Goal: Communication & Community: Answer question/provide support

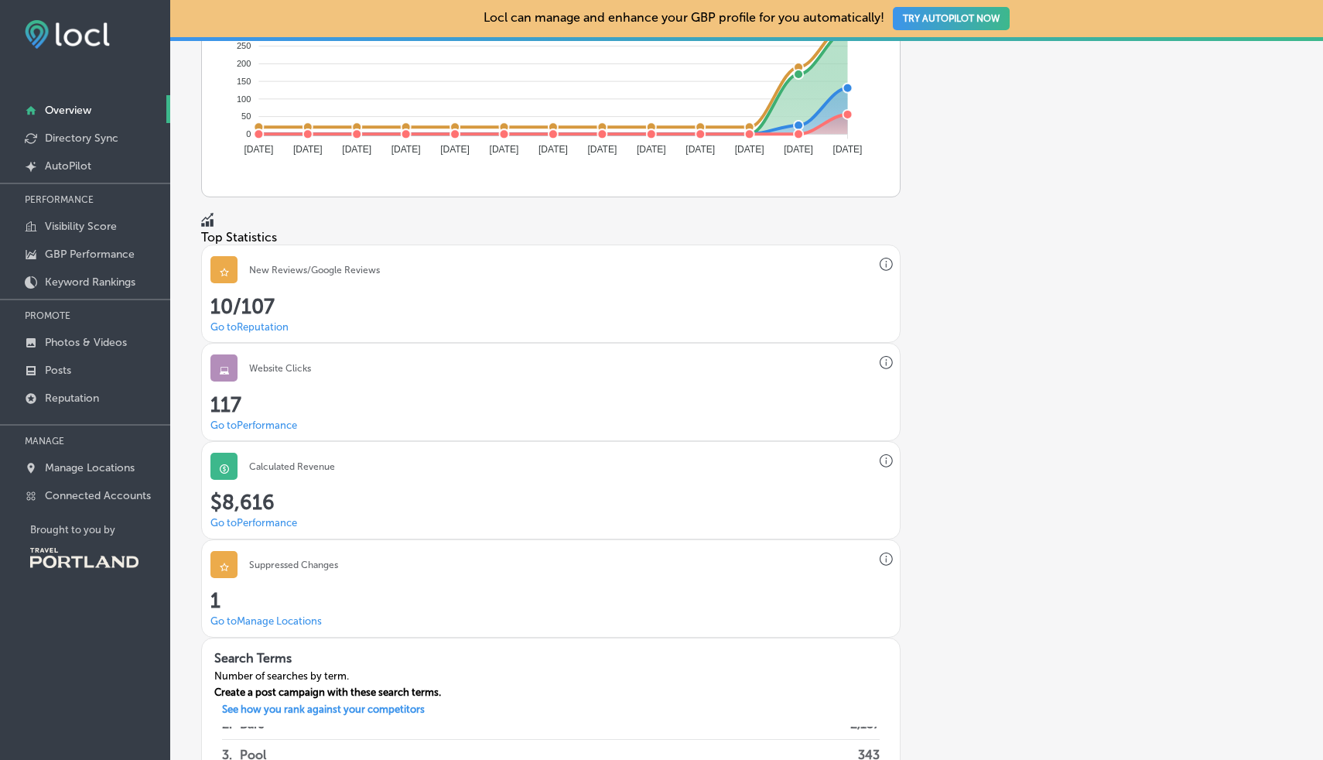
scroll to position [1036, 0]
click at [262, 323] on link "Go to Reputation" at bounding box center [249, 329] width 78 height 12
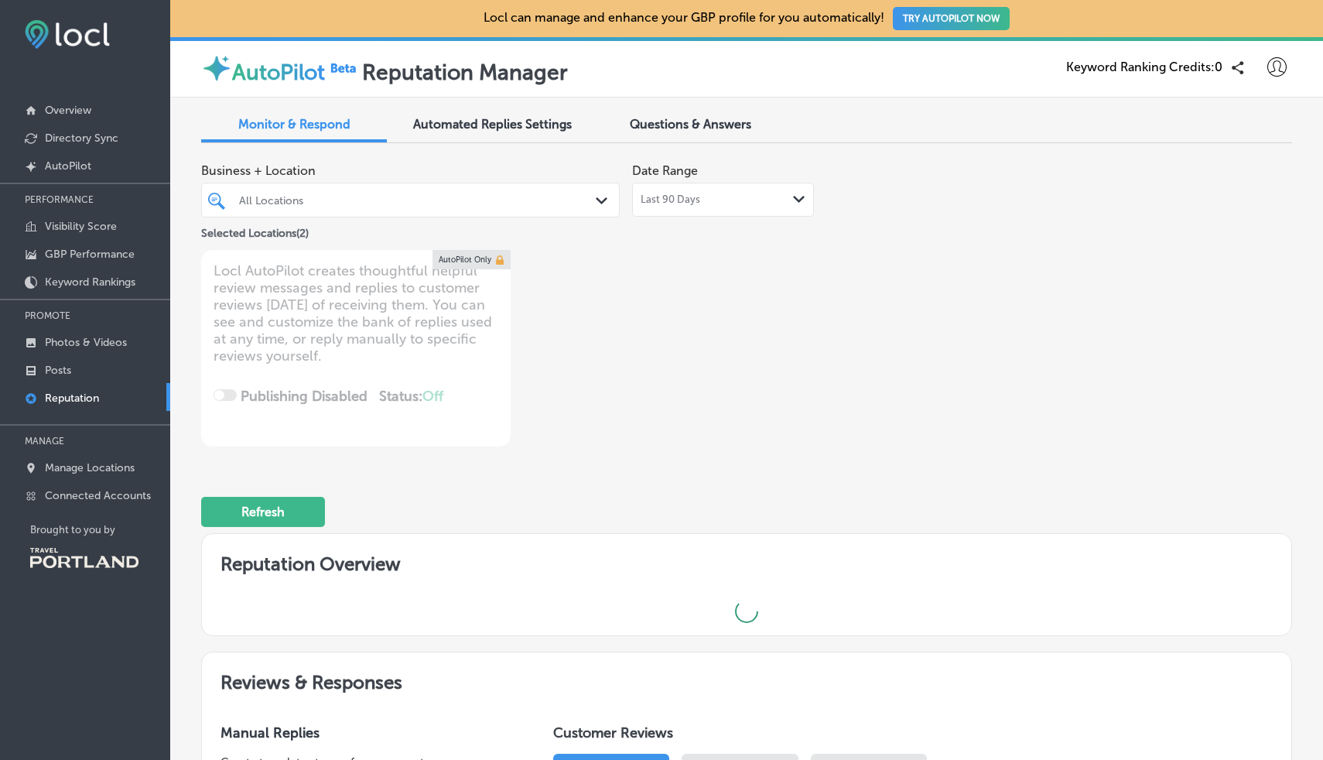
type textarea "x"
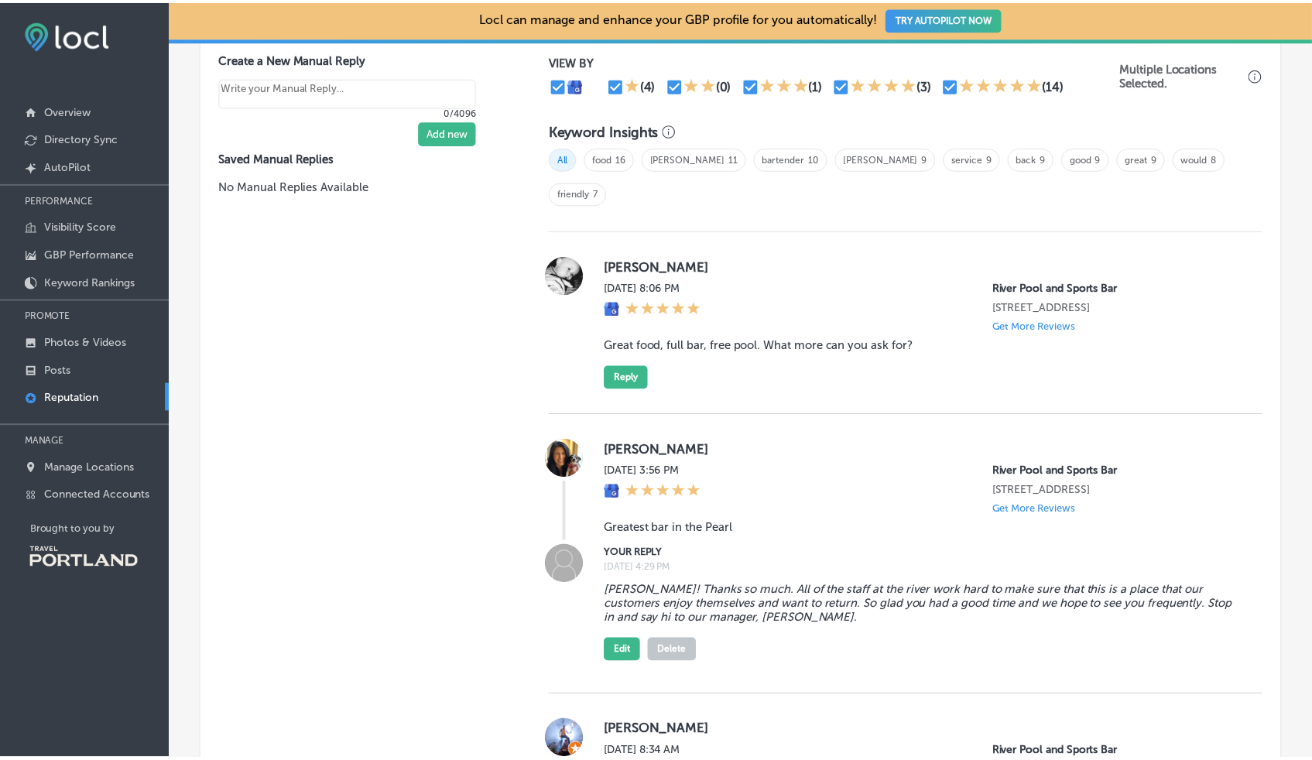
scroll to position [997, 0]
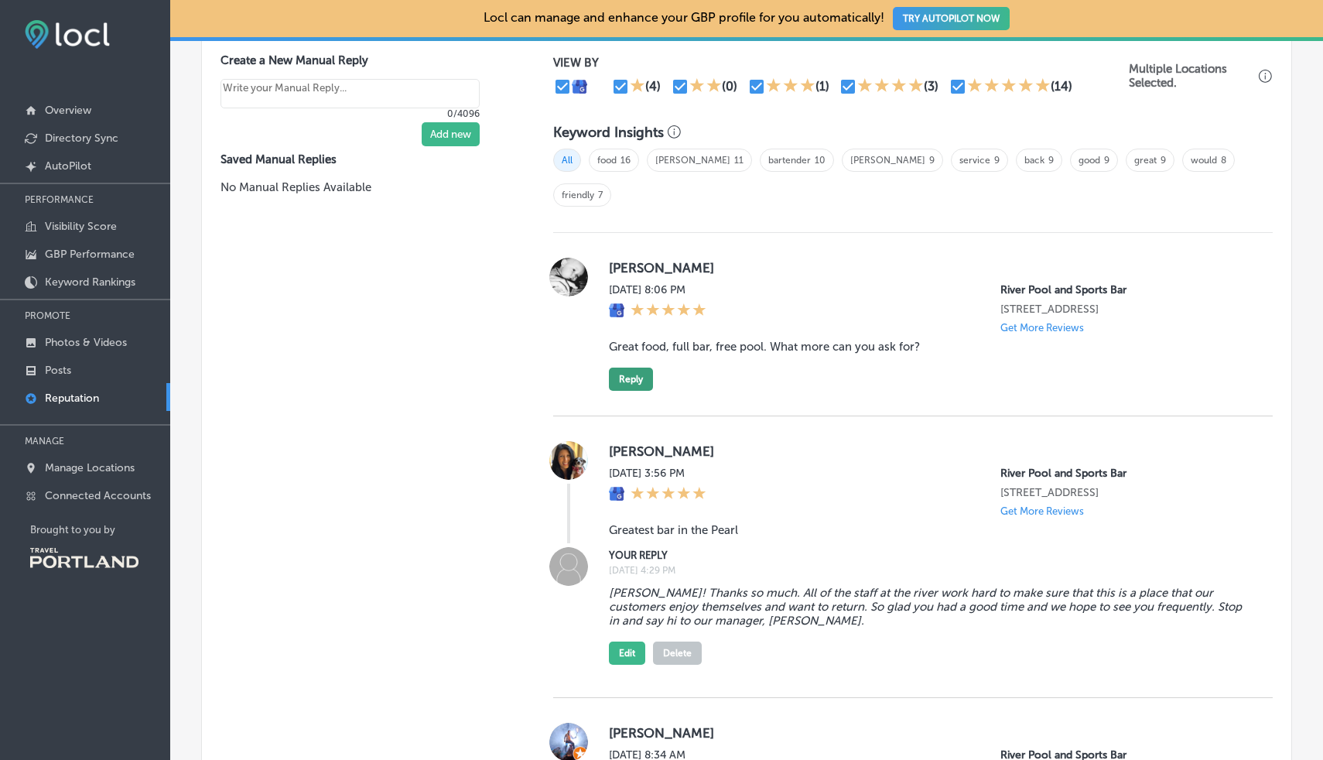
click at [621, 368] on button "Reply" at bounding box center [631, 379] width 44 height 23
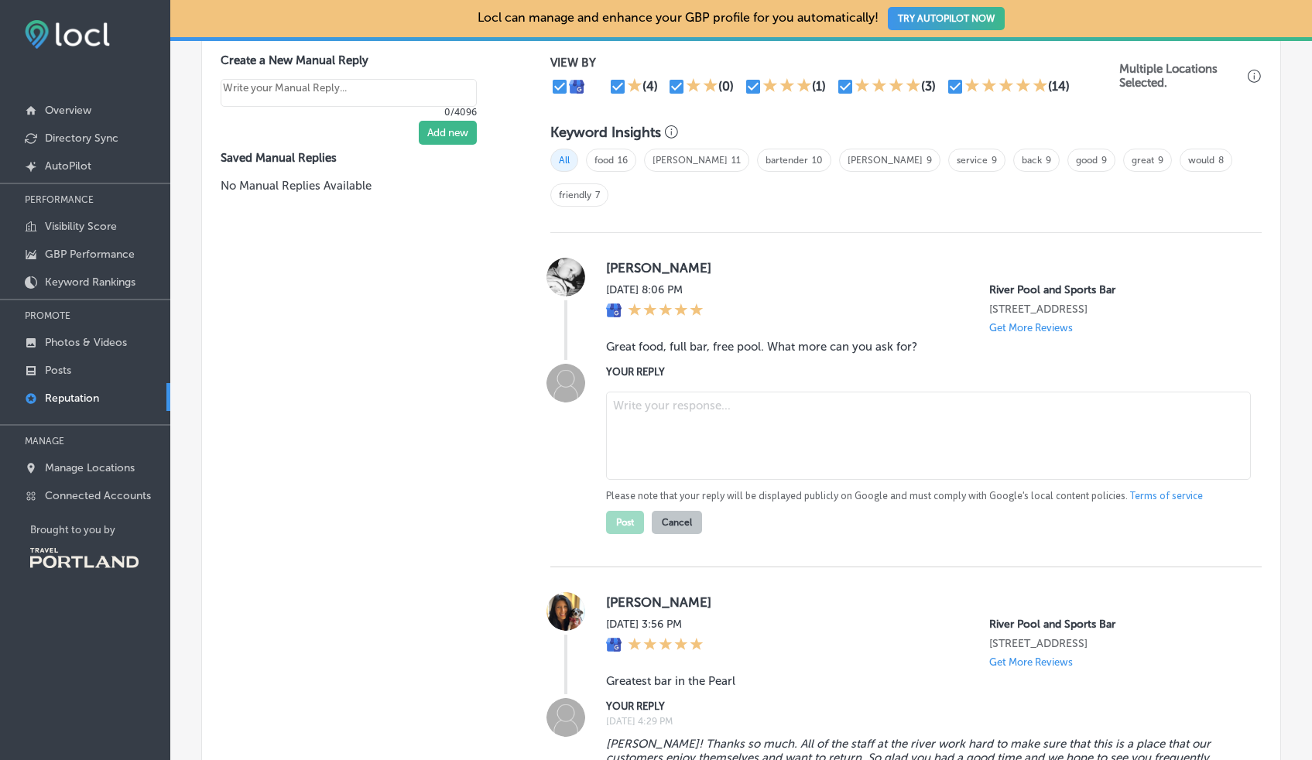
click at [622, 392] on textarea at bounding box center [928, 436] width 645 height 88
drag, startPoint x: 801, startPoint y: 363, endPoint x: 876, endPoint y: 381, distance: 77.3
click at [876, 392] on textarea "[PERSON_NAME], We couldn't agree more!. That's what we've been telling people!" at bounding box center [928, 436] width 645 height 88
drag, startPoint x: 961, startPoint y: 399, endPoint x: 751, endPoint y: 388, distance: 210.8
click at [751, 392] on textarea "[PERSON_NAME], We couldn't agree more!. That's what we've been telling people!" at bounding box center [928, 436] width 645 height 88
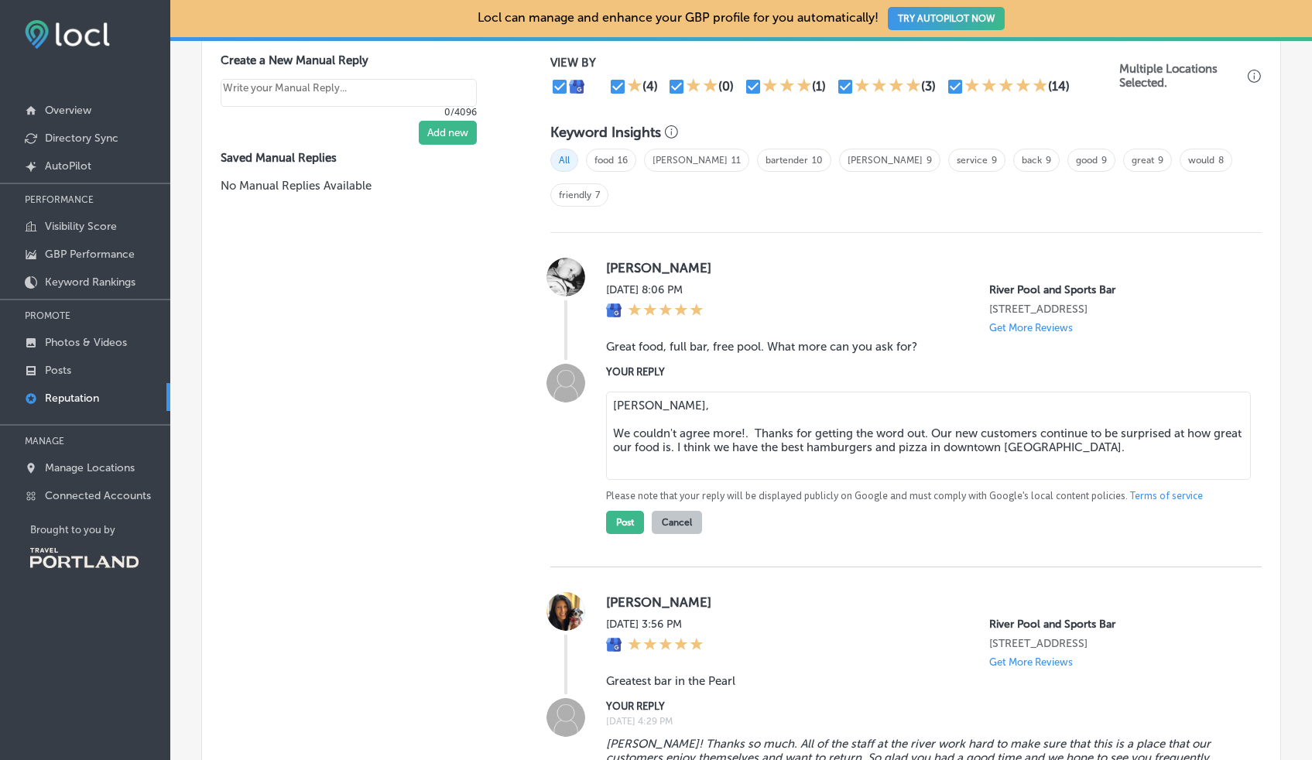
click at [949, 513] on div "[PERSON_NAME][DATE] 8:06 PM River Pool and Sports Bar [STREET_ADDRESS] Get More…" at bounding box center [906, 400] width 712 height 334
click at [1109, 407] on textarea "[PERSON_NAME], We couldn't agree more!. Thanks for getting the word out. Our ne…" at bounding box center [928, 436] width 645 height 88
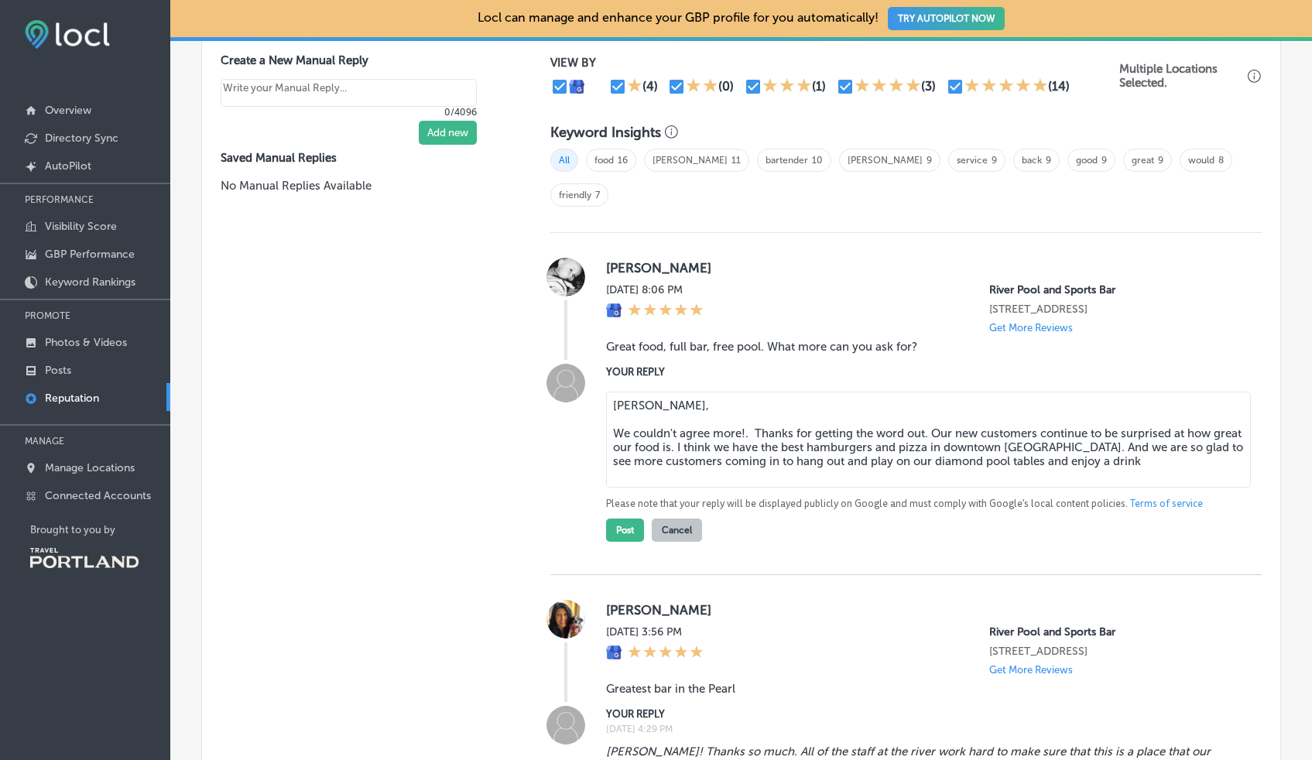
click at [915, 420] on textarea "[PERSON_NAME], We couldn't agree more!. Thanks for getting the word out. Our ne…" at bounding box center [928, 440] width 645 height 96
drag, startPoint x: 1124, startPoint y: 422, endPoint x: 1025, endPoint y: 425, distance: 99.9
click at [1025, 425] on textarea "[PERSON_NAME], We couldn't agree more!. Thanks for getting the word out. Our ne…" at bounding box center [928, 440] width 645 height 96
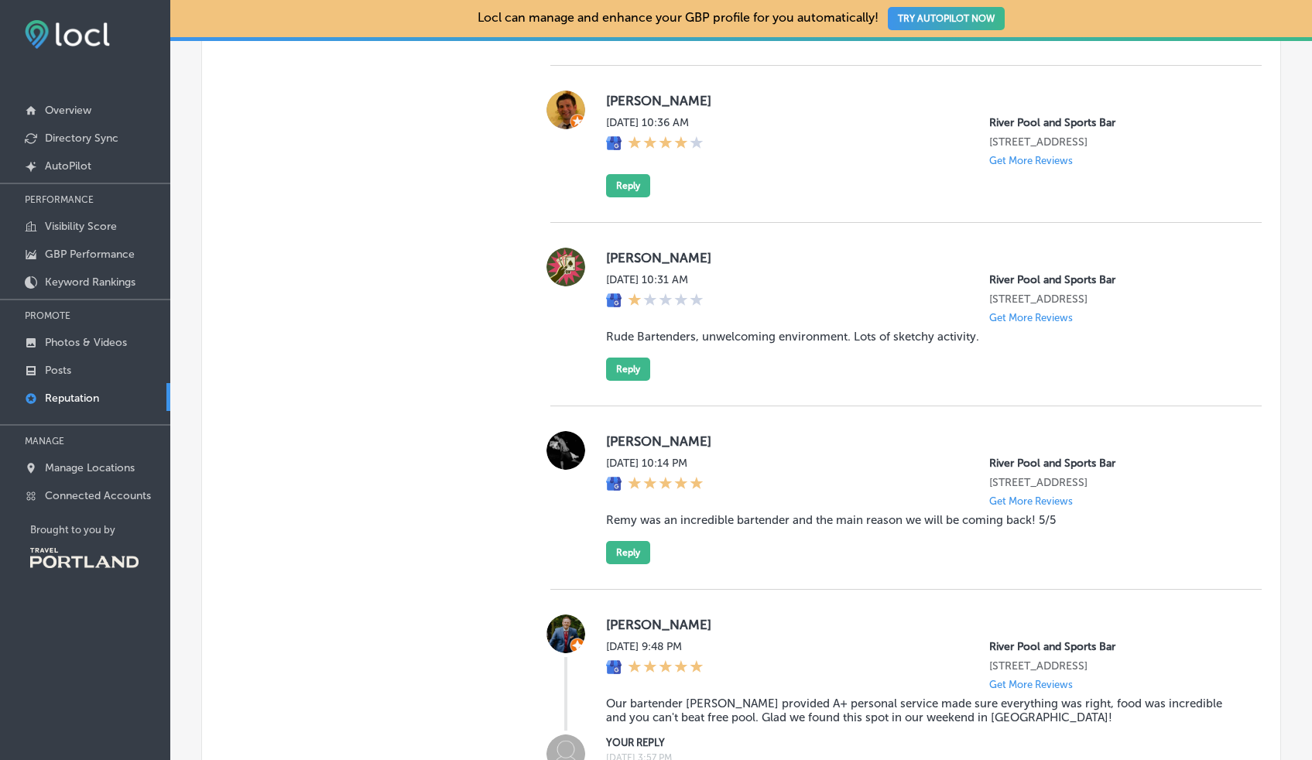
scroll to position [2686, 0]
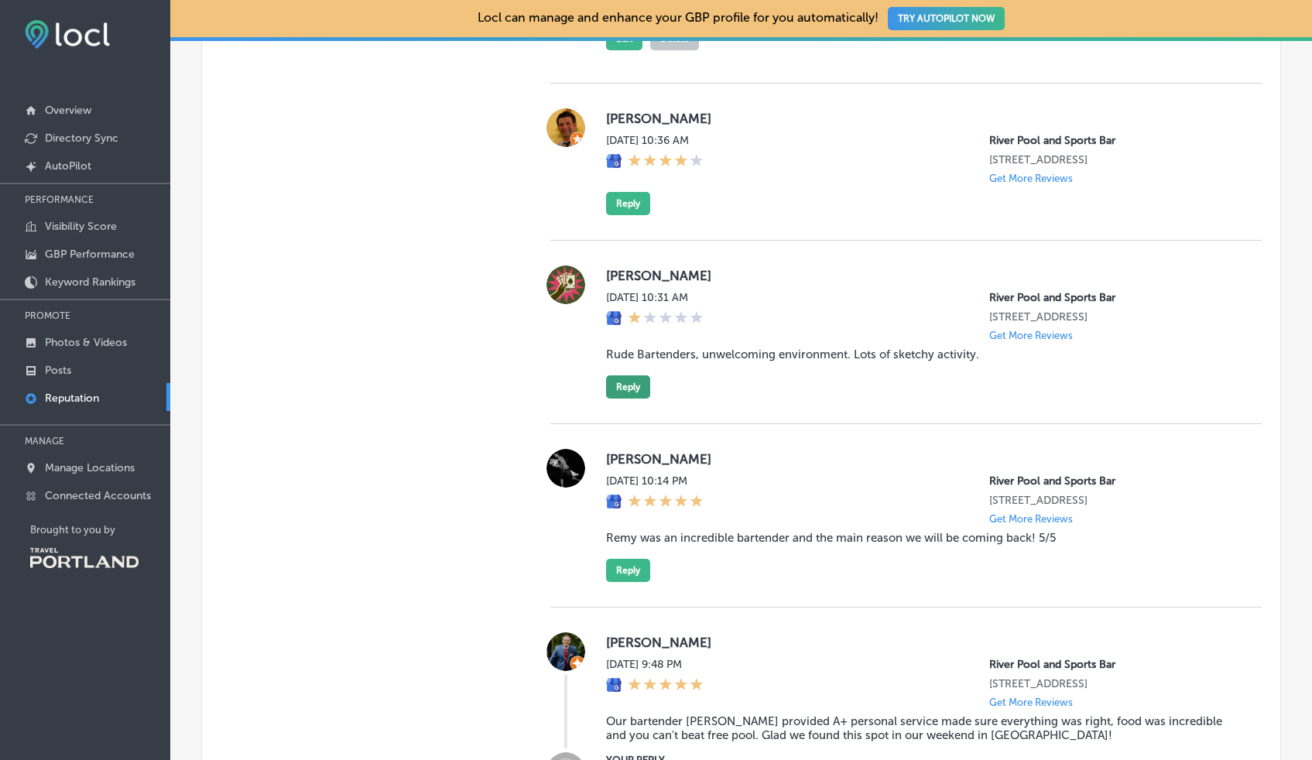
type textarea "[PERSON_NAME], We couldn't agree more!. Thanks for getting the word out. Our ne…"
click at [637, 375] on button "Reply" at bounding box center [628, 386] width 44 height 23
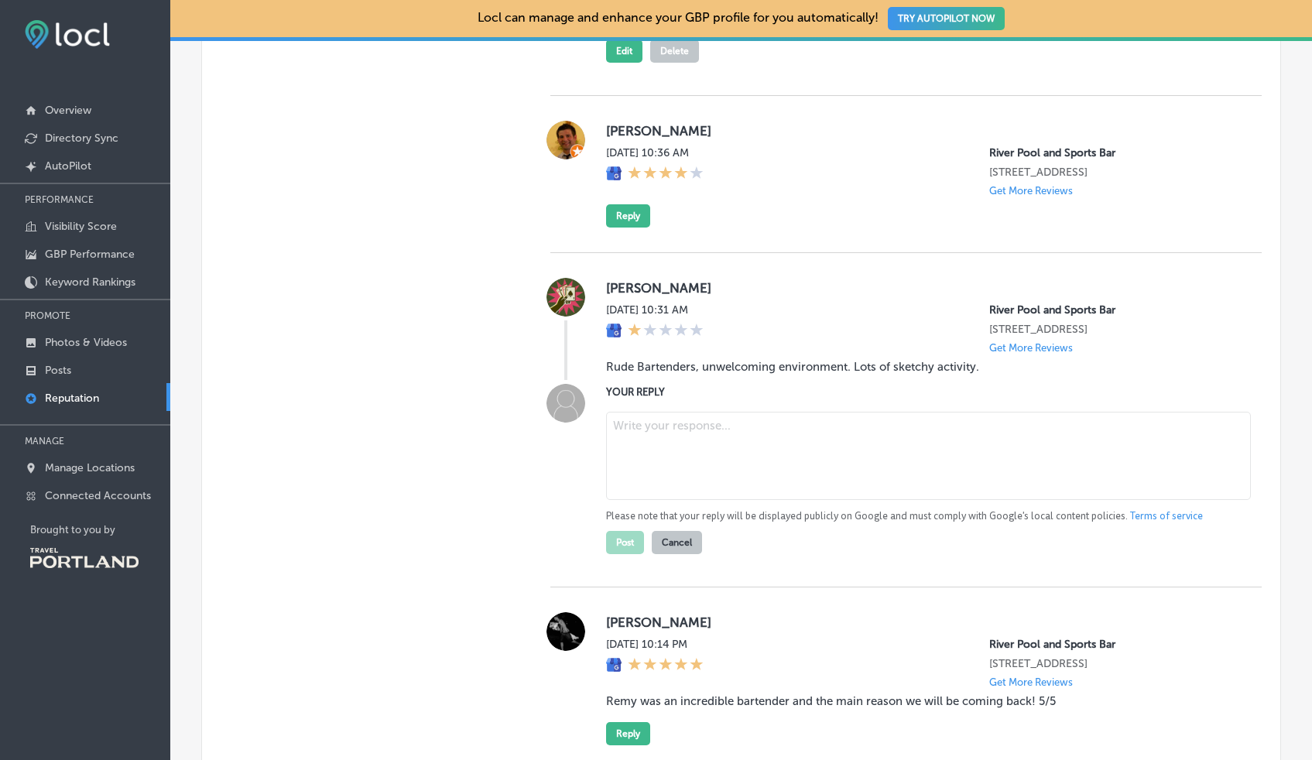
click at [659, 412] on textarea at bounding box center [928, 456] width 645 height 88
click at [832, 486] on div "[PERSON_NAME] I'm sorry to hear about your negative experience. I welcome you t…" at bounding box center [921, 479] width 631 height 149
click at [1016, 423] on textarea "[PERSON_NAME] I'm sorry to hear about your negative experience. I welcome you t…" at bounding box center [928, 456] width 645 height 88
drag, startPoint x: 1199, startPoint y: 423, endPoint x: 1141, endPoint y: 422, distance: 58.0
click at [1141, 422] on textarea "[PERSON_NAME] I'm sorry to hear about your negative experience. I welcome you t…" at bounding box center [928, 456] width 645 height 88
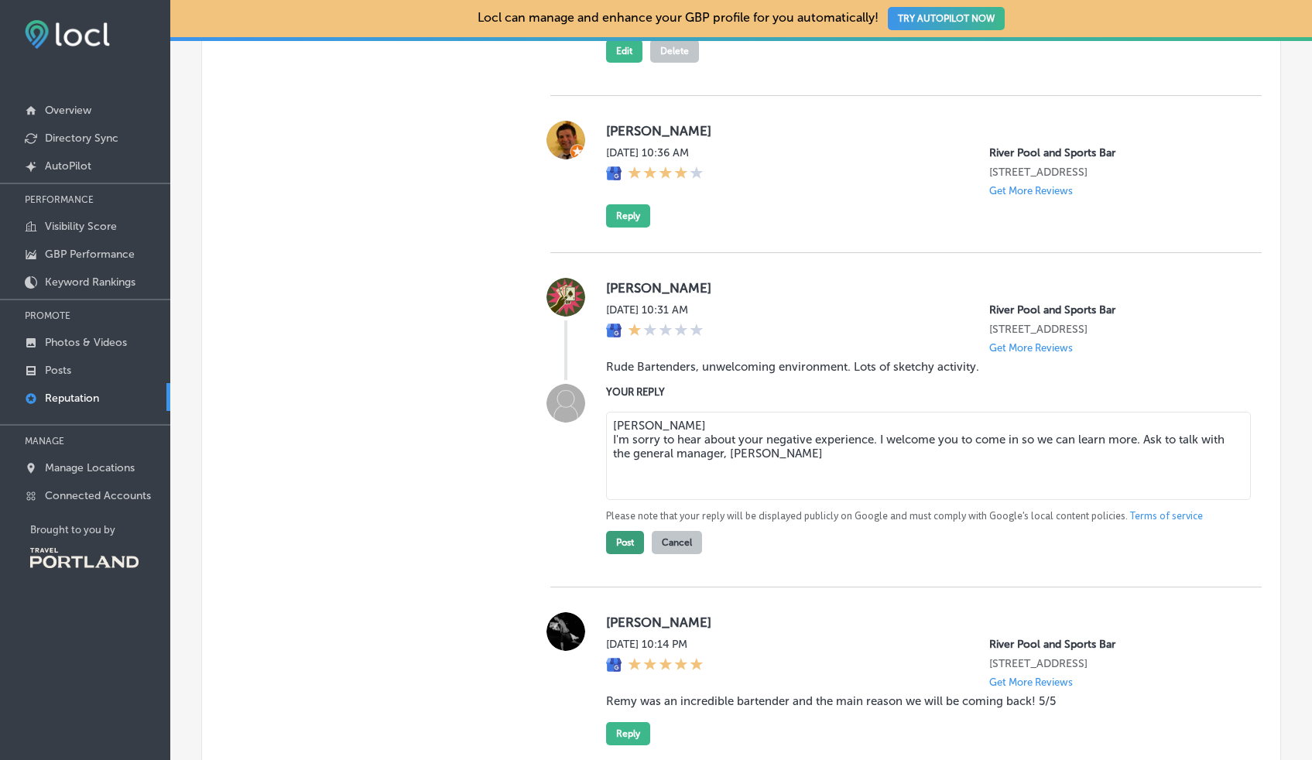
type textarea "[PERSON_NAME] I'm sorry to hear about your negative experience. I welcome you t…"
click at [622, 531] on button "Post" at bounding box center [625, 542] width 38 height 23
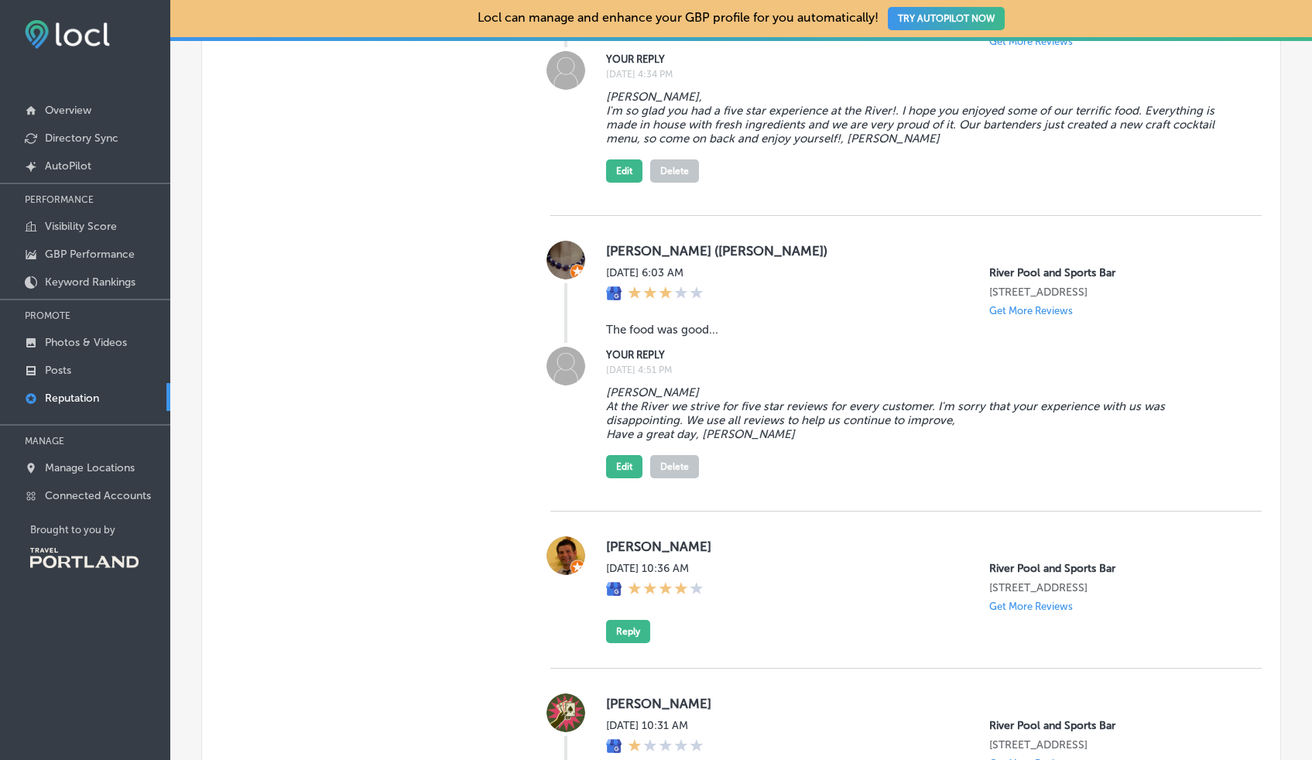
type textarea "x"
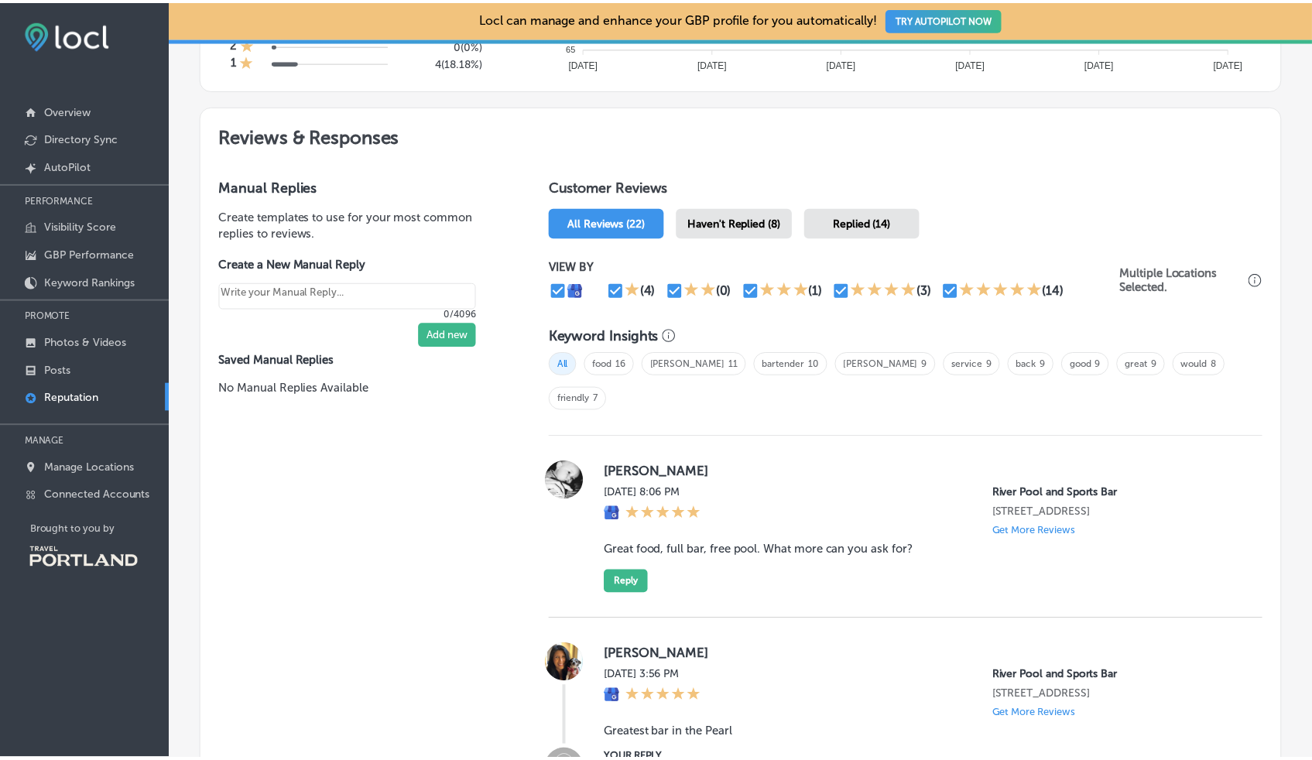
scroll to position [779, 0]
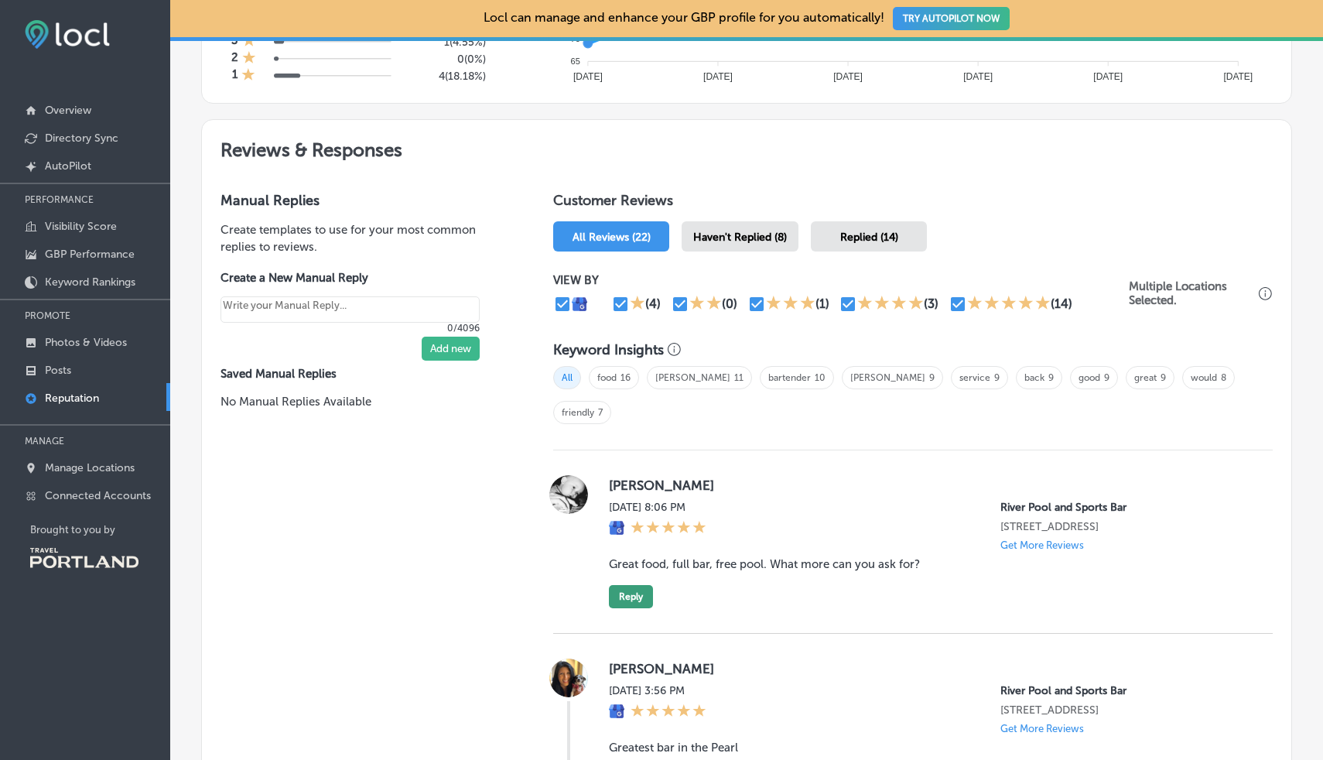
click at [633, 585] on button "Reply" at bounding box center [631, 596] width 44 height 23
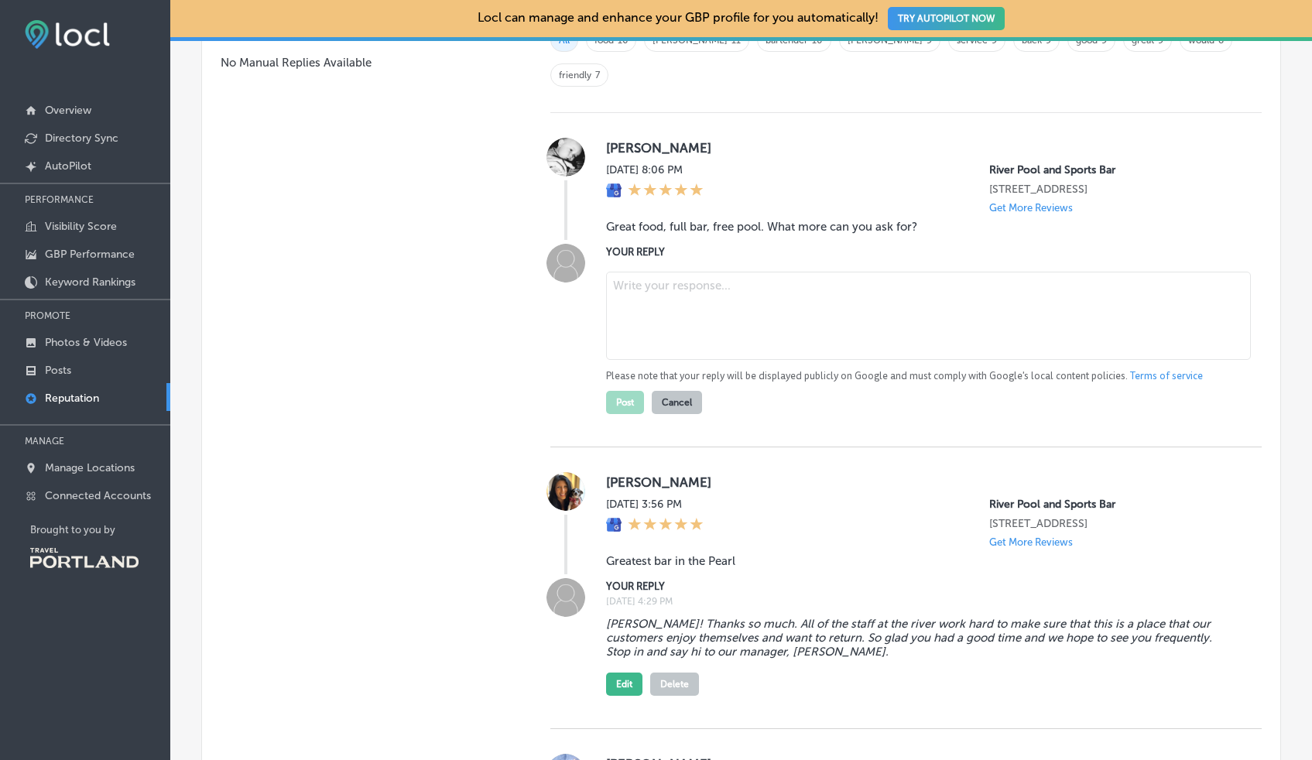
scroll to position [928, 0]
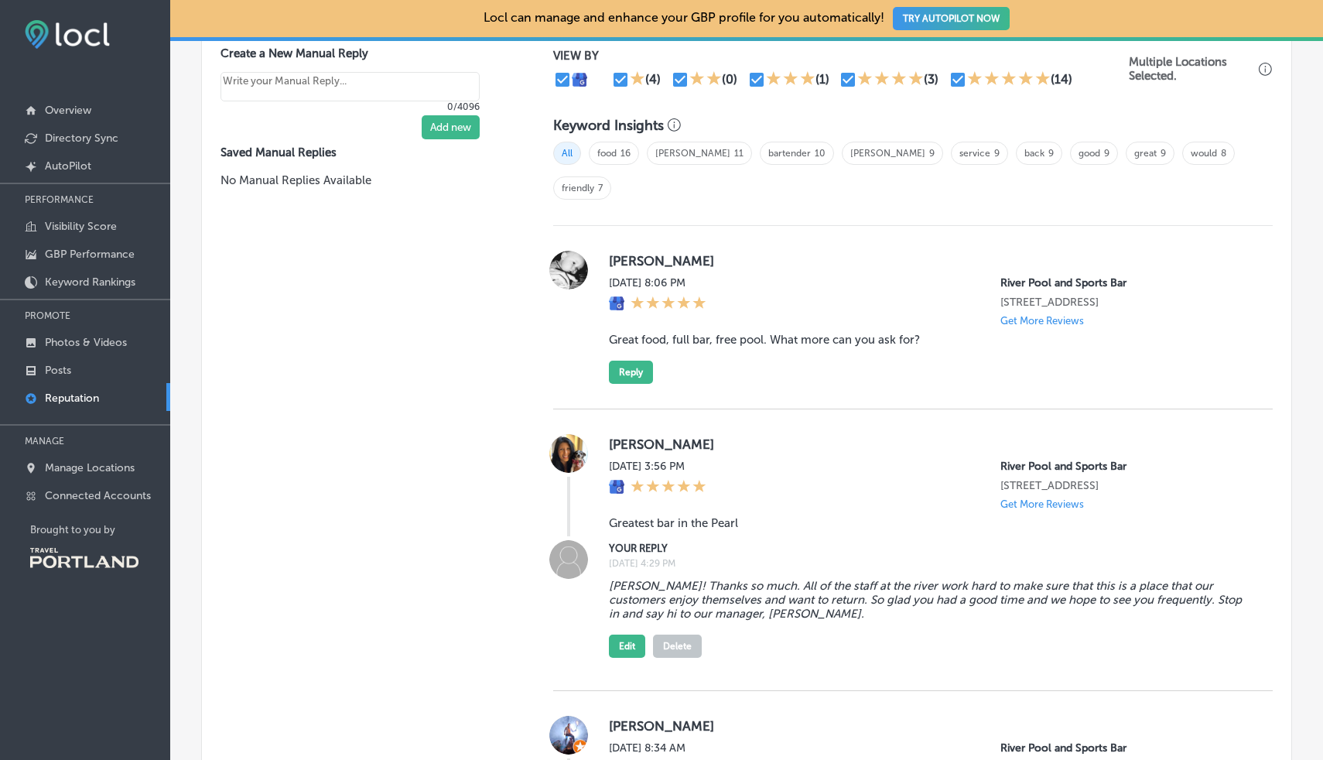
scroll to position [1018, 0]
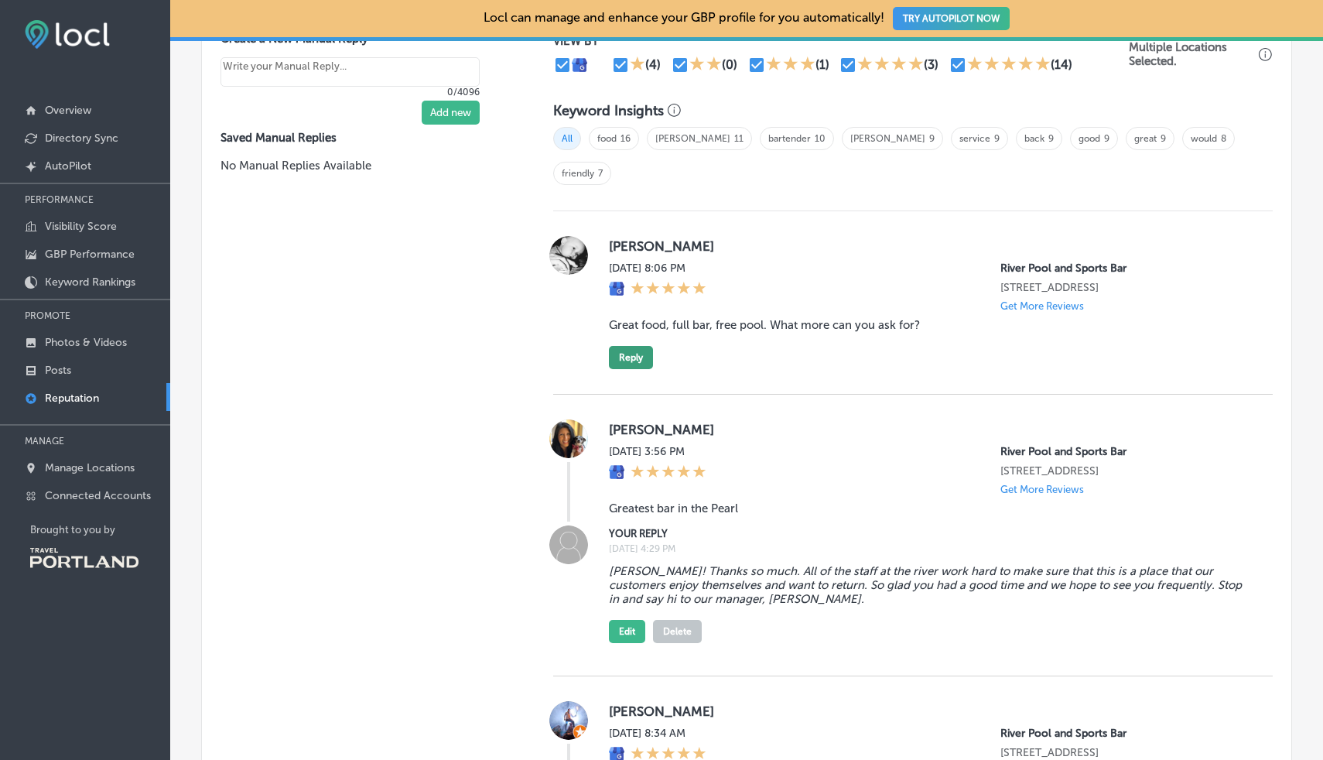
click at [620, 346] on button "Reply" at bounding box center [631, 357] width 44 height 23
type textarea "x"
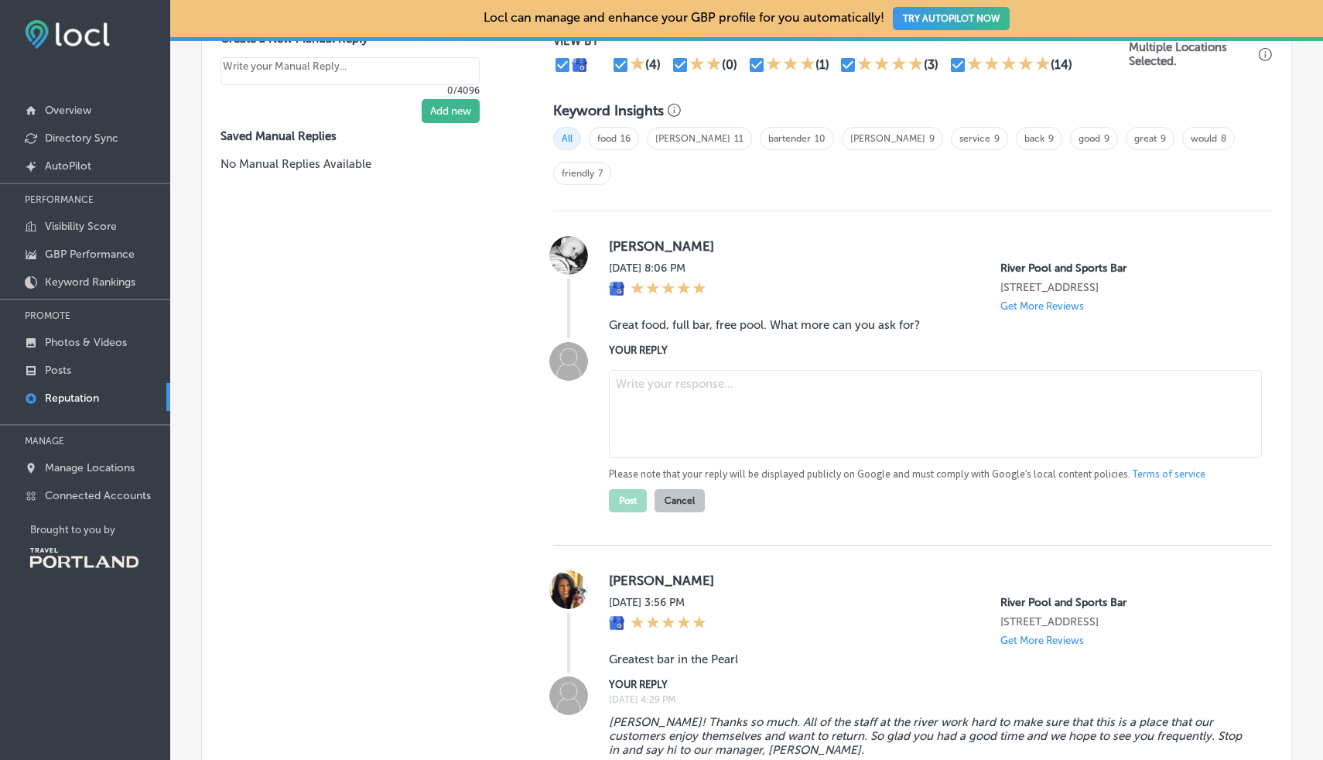
click at [613, 370] on textarea at bounding box center [935, 414] width 653 height 88
click at [696, 370] on textarea "Michael That's what I've been saying!" at bounding box center [935, 414] width 653 height 88
click at [797, 370] on textarea "Michael That's what we've been saying!" at bounding box center [935, 414] width 653 height 88
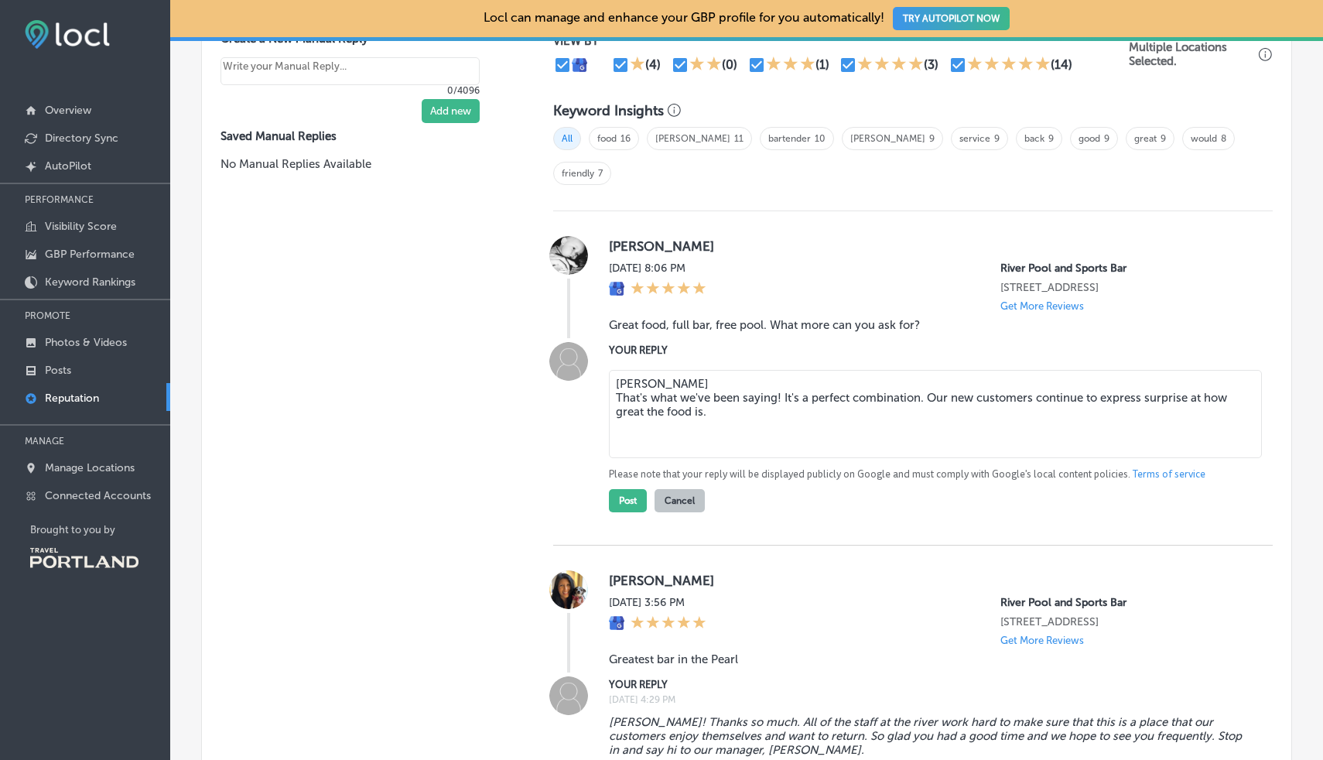
click at [925, 370] on textarea "Michael That's what we've been saying! It's a perfect combination. Our new cust…" at bounding box center [935, 414] width 653 height 88
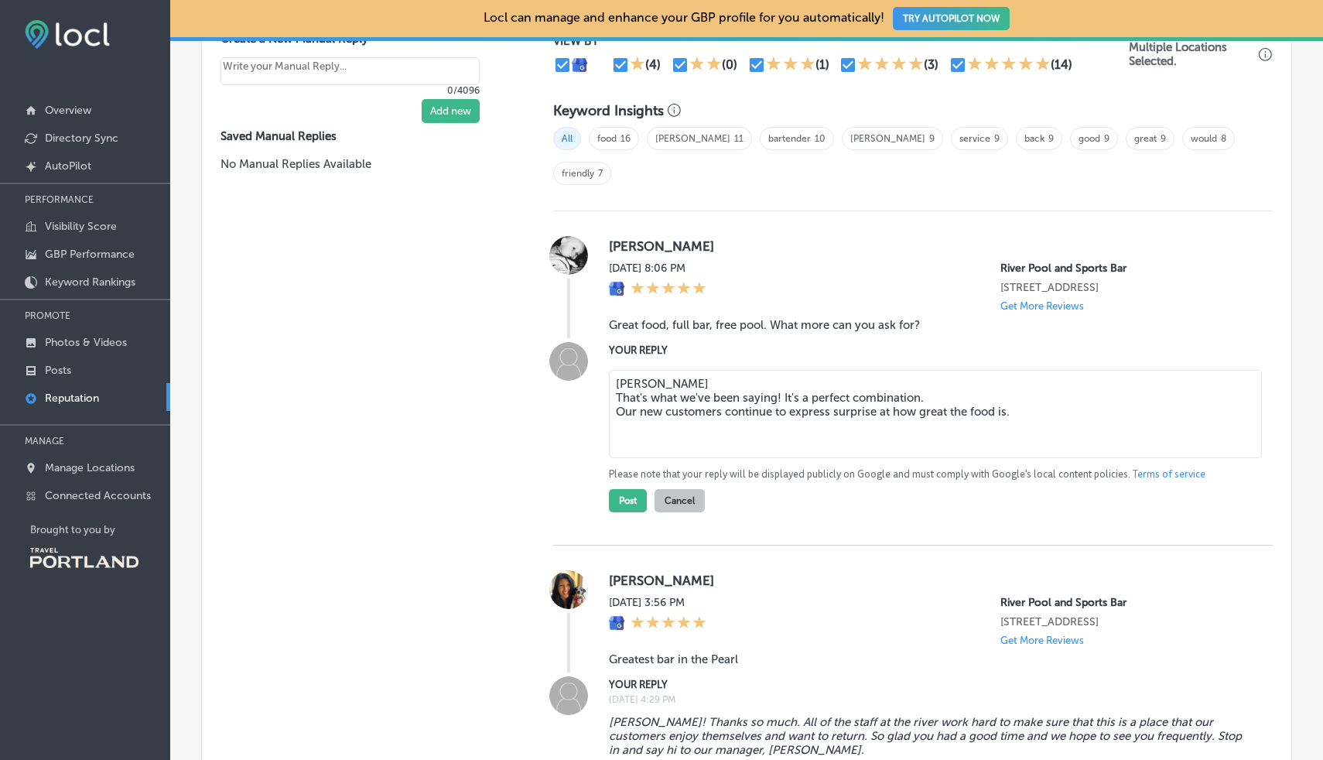
click at [989, 370] on textarea "Michael That's what we've been saying! It's a perfect combination. Our new cust…" at bounding box center [935, 414] width 653 height 88
click at [1045, 376] on textarea "Michael That's what we've been saying! It's a perfect combination. Thanks for h…" at bounding box center [935, 414] width 653 height 88
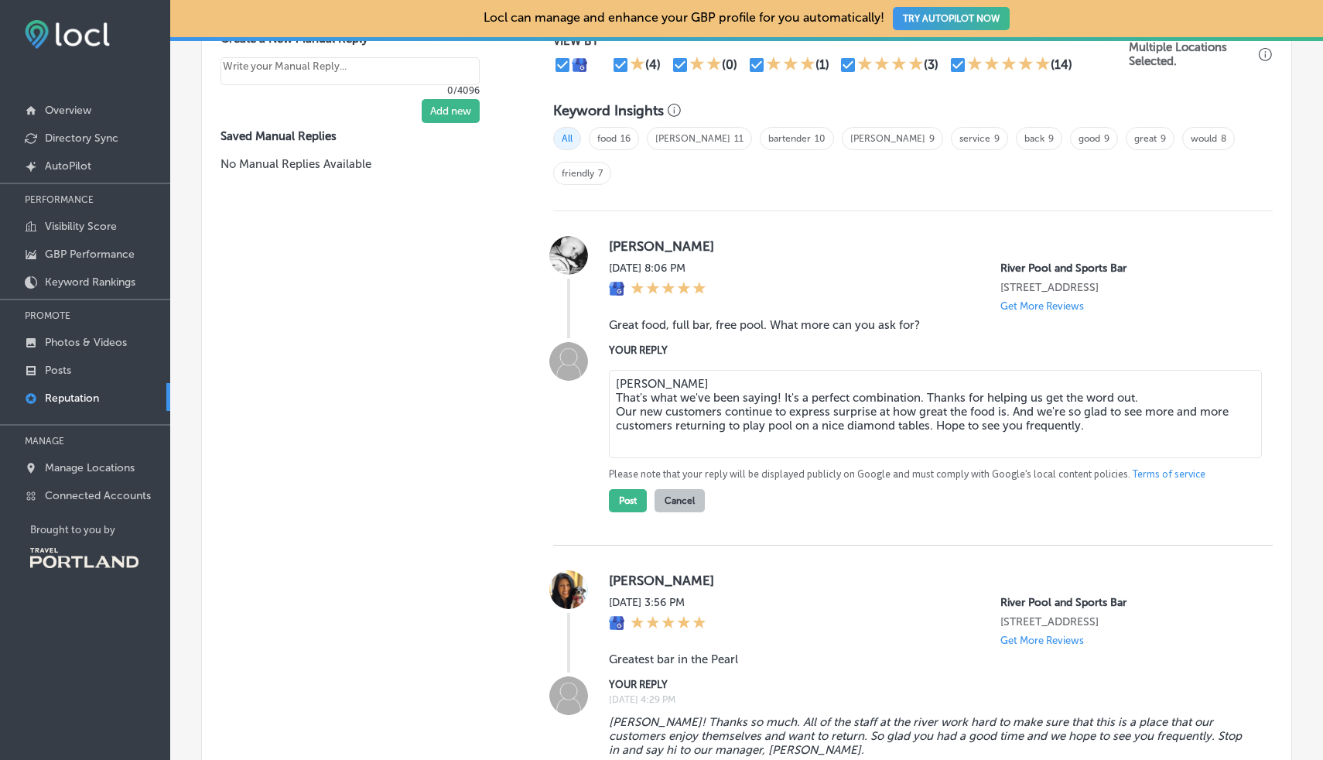
drag, startPoint x: 843, startPoint y: 387, endPoint x: 819, endPoint y: 385, distance: 24.8
click at [819, 385] on textarea "Michael That's what we've been saying! It's a perfect combination. Thanks for h…" at bounding box center [935, 414] width 653 height 88
click at [827, 387] on textarea "Michael That's what we've been saying! It's a perfect combination. Thanks for h…" at bounding box center [935, 414] width 653 height 88
click at [816, 385] on textarea "Michael That's what we've been saying! It's a perfect combination. Thanks for h…" at bounding box center [935, 414] width 653 height 88
click at [1090, 391] on textarea "Michael That's what we've been saying! It's a perfect combination. Thanks for h…" at bounding box center [935, 414] width 653 height 88
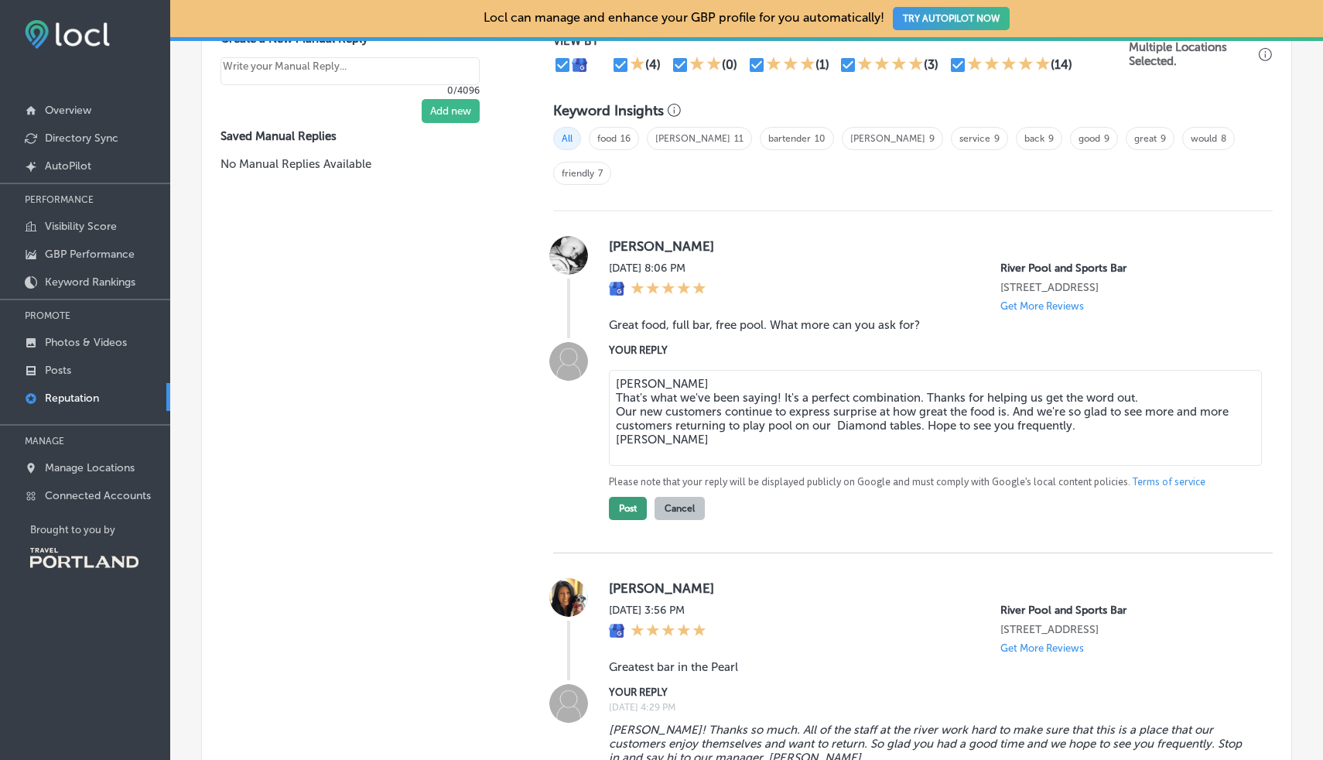
type textarea "Michael That's what we've been saying! It's a perfect combination. Thanks for h…"
click at [619, 497] on button "Post" at bounding box center [628, 508] width 38 height 23
type textarea "x"
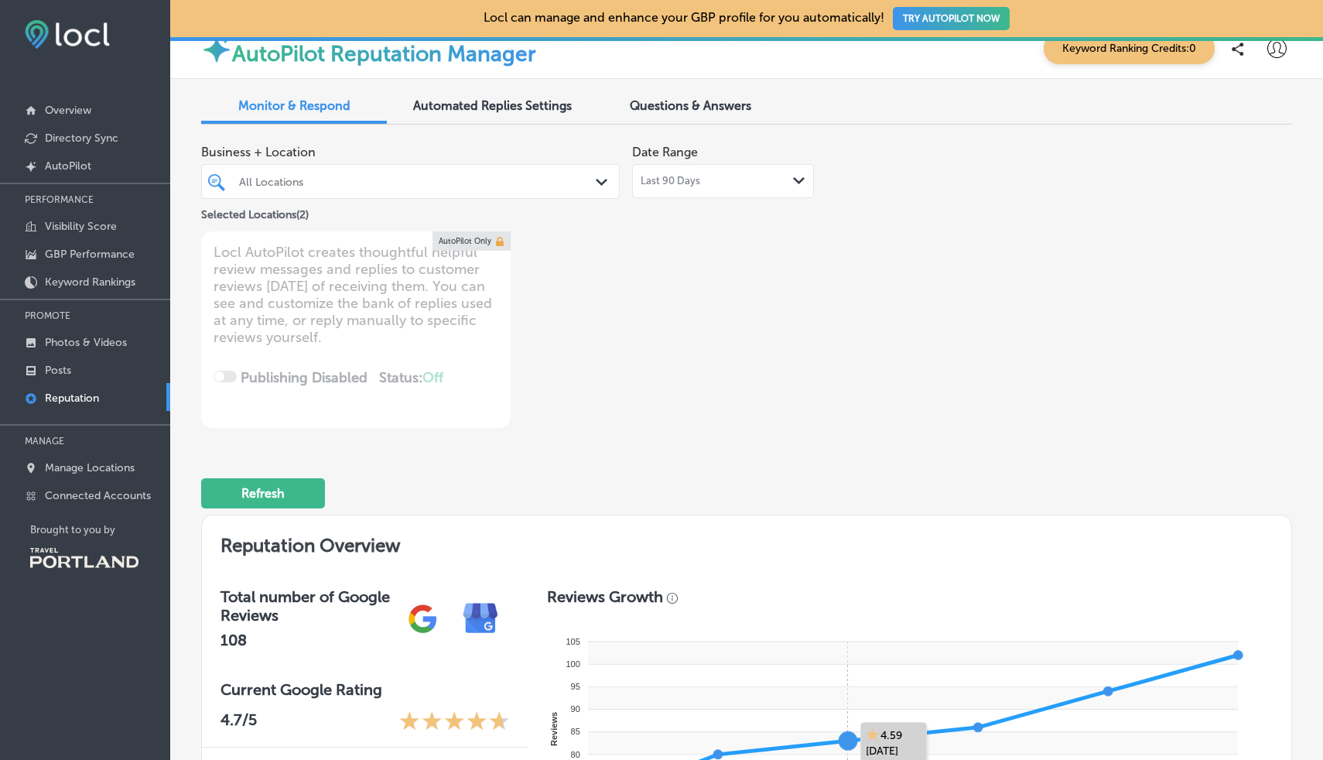
scroll to position [0, 0]
